Goal: Use online tool/utility

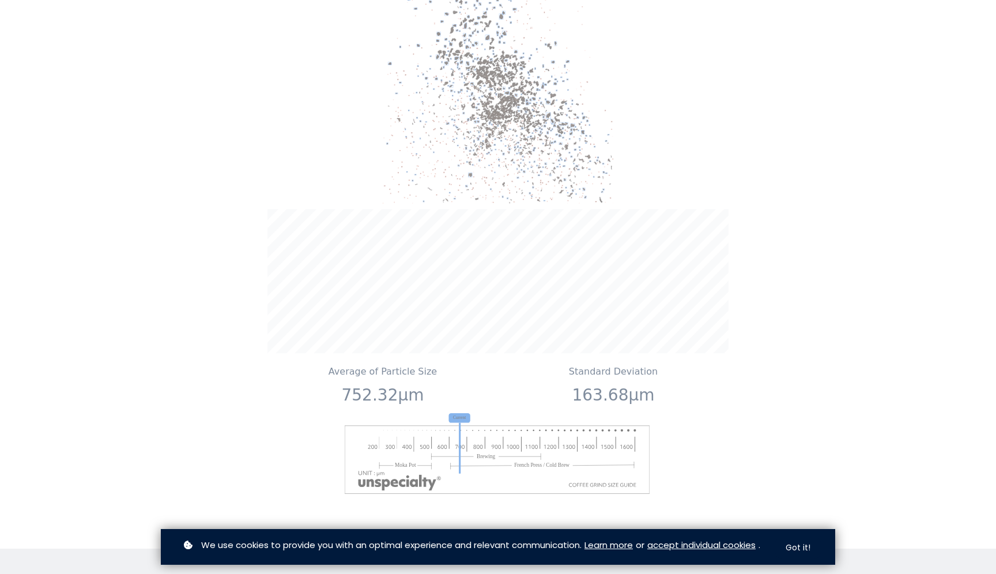
scroll to position [917, 0]
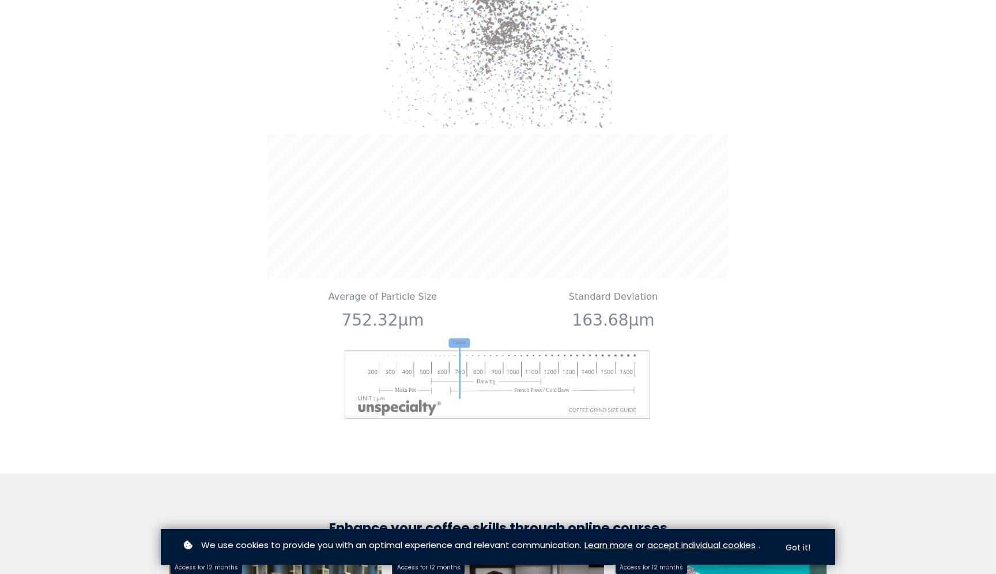
click at [860, 210] on div "Home Courses About us Tools Sign in" at bounding box center [498, 287] width 996 height 574
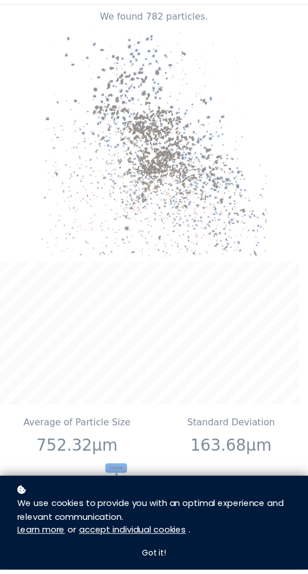
scroll to position [0, 0]
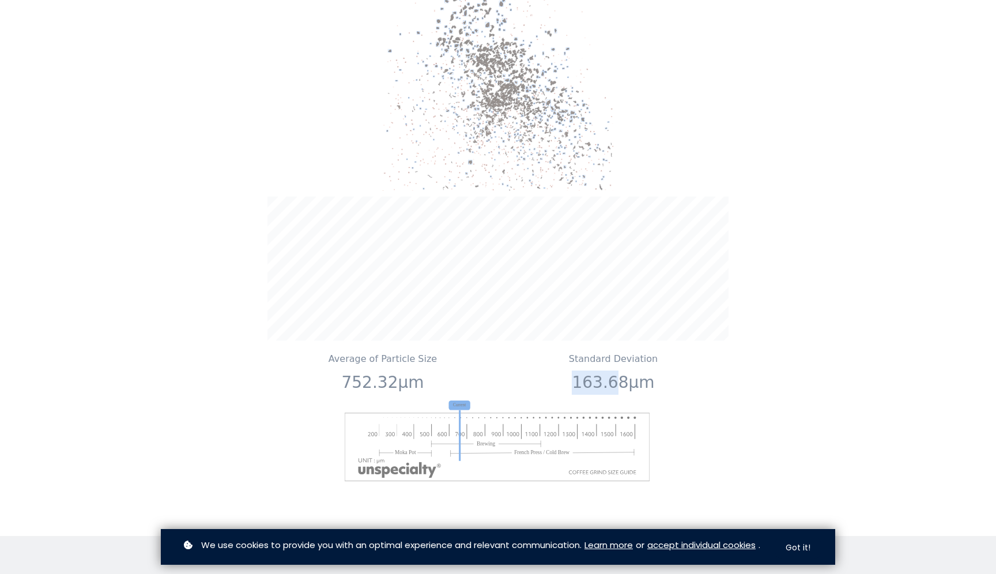
drag, startPoint x: 575, startPoint y: 383, endPoint x: 617, endPoint y: 381, distance: 42.1
click at [617, 381] on p "163.68μm" at bounding box center [614, 383] width 222 height 24
click at [648, 380] on p "163.68μm" at bounding box center [614, 383] width 222 height 24
